Goal: Information Seeking & Learning: Learn about a topic

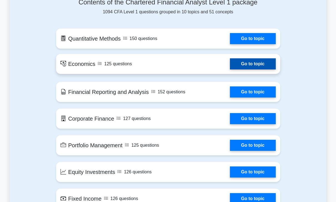
scroll to position [306, 0]
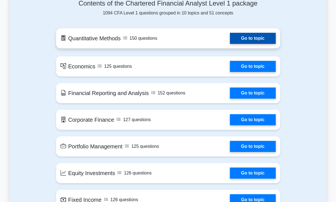
click at [265, 44] on link "Go to topic" at bounding box center [253, 38] width 46 height 11
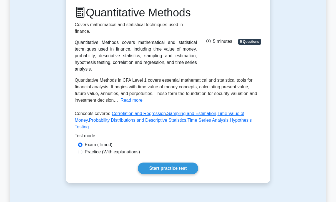
scroll to position [116, 0]
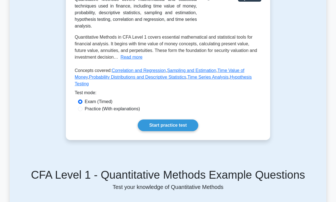
click at [85, 112] on label "Practice (With explanations)" at bounding box center [112, 109] width 55 height 7
click at [83, 111] on input "Practice (With explanations)" at bounding box center [80, 109] width 4 height 4
radio input "true"
click at [187, 131] on link "Start practice test" at bounding box center [168, 126] width 60 height 12
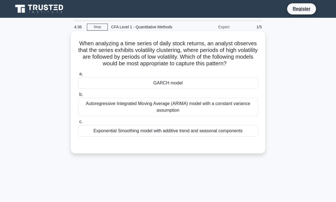
click at [153, 111] on div "Autoregressive Integrated Moving Average (ARIMA) model with a constant variance…" at bounding box center [168, 107] width 180 height 18
click at [78, 96] on input "b. Autoregressive Integrated Moving Average (ARIMA) model with a constant varia…" at bounding box center [78, 95] width 0 height 4
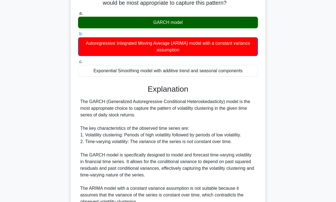
scroll to position [143, 0]
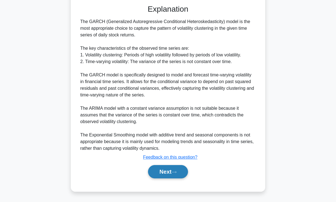
click at [168, 178] on button "Next" at bounding box center [168, 171] width 40 height 13
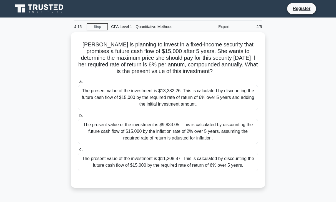
scroll to position [0, 0]
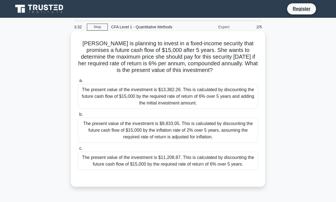
click at [133, 108] on div "The present value of the investment is $13,382.26. This is calculated by discou…" at bounding box center [168, 96] width 180 height 25
click at [78, 83] on input "a. The present value of the investment is $13,382.26. This is calculated by dis…" at bounding box center [78, 81] width 0 height 4
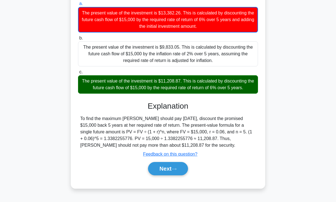
scroll to position [80, 0]
